Goal: Task Accomplishment & Management: Manage account settings

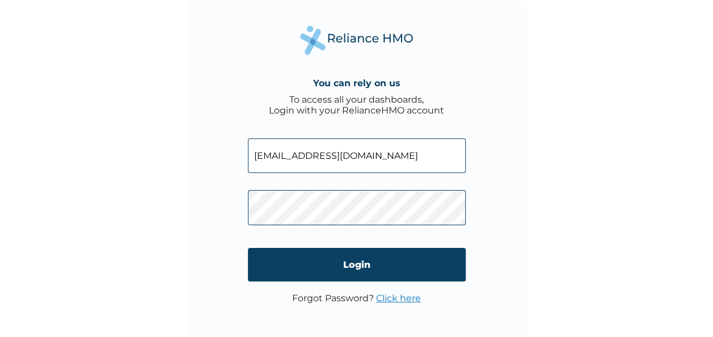
drag, startPoint x: 0, startPoint y: 0, endPoint x: 358, endPoint y: 158, distance: 391.2
click at [358, 158] on input "[EMAIL_ADDRESS][DOMAIN_NAME]" at bounding box center [357, 155] width 218 height 35
type input "[EMAIL_ADDRESS][DOMAIN_NAME]"
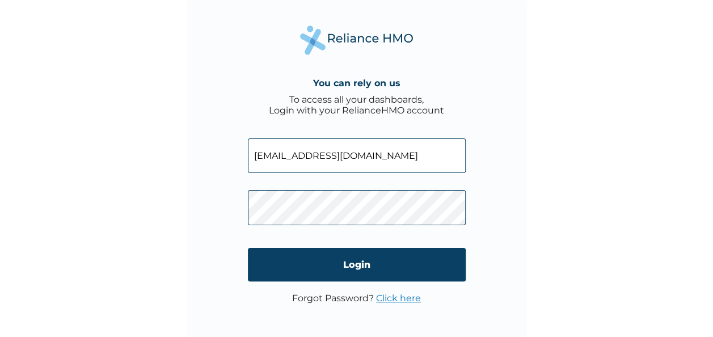
click at [218, 205] on div "You can rely on us To access all your dashboards, Login with your RelianceHMO a…" at bounding box center [357, 170] width 340 height 340
click at [386, 298] on link "Click here" at bounding box center [398, 298] width 45 height 11
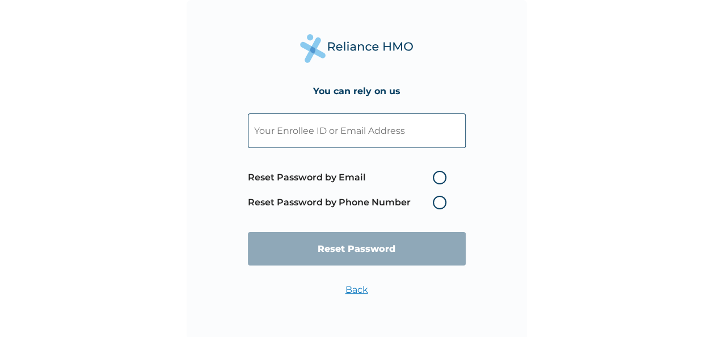
click at [437, 178] on label "Reset Password by Email" at bounding box center [350, 178] width 204 height 14
click at [435, 178] on input "Reset Password by Email" at bounding box center [426, 177] width 18 height 18
radio input "true"
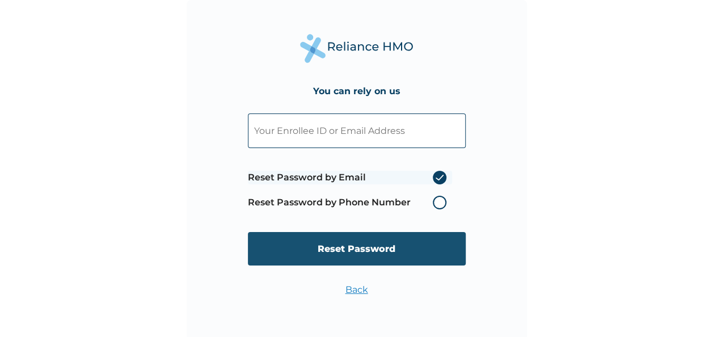
click at [374, 243] on input "Reset Password" at bounding box center [357, 248] width 218 height 33
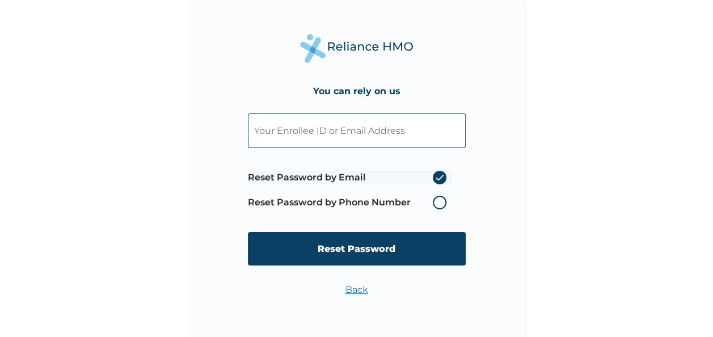
click at [407, 130] on input "text" at bounding box center [357, 130] width 218 height 35
paste input "[EMAIL_ADDRESS][DOMAIN_NAME]"
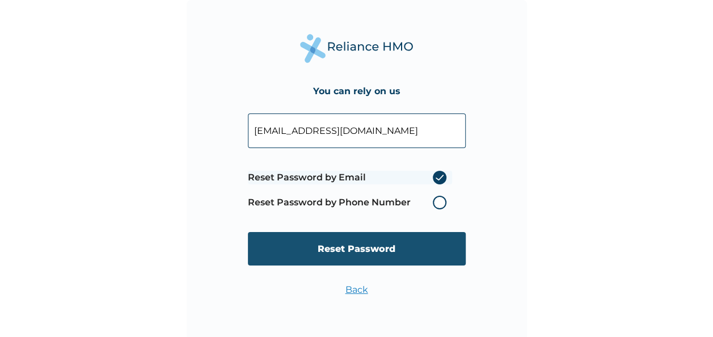
type input "[EMAIL_ADDRESS][DOMAIN_NAME]"
click at [356, 254] on input "Reset Password" at bounding box center [357, 248] width 218 height 33
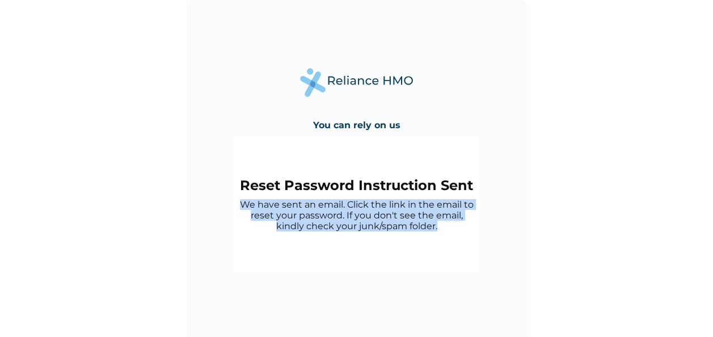
drag, startPoint x: 436, startPoint y: 227, endPoint x: 240, endPoint y: 202, distance: 197.9
click at [240, 202] on p "We have sent an email. Click the link in the email to reset your password. If y…" at bounding box center [357, 215] width 234 height 32
copy p "We have sent an email. Click the link in the email to reset your password. If y…"
